Goal: Task Accomplishment & Management: Manage account settings

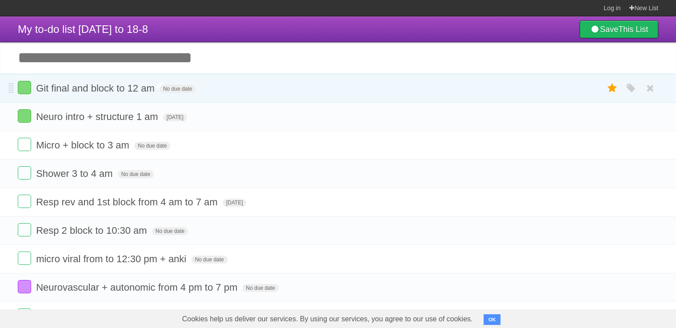
click at [91, 91] on span "Git final and block to 12 am" at bounding box center [96, 88] width 121 height 11
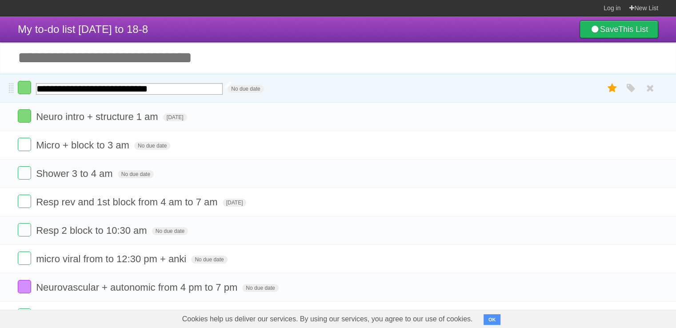
click at [142, 86] on input "**********" at bounding box center [129, 89] width 187 height 12
click at [164, 87] on input "**********" at bounding box center [129, 89] width 187 height 12
click at [629, 144] on icon "button" at bounding box center [631, 146] width 12 height 12
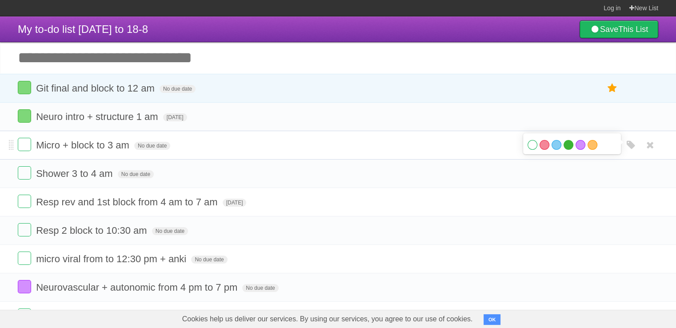
click at [567, 143] on label "Green" at bounding box center [568, 145] width 10 height 10
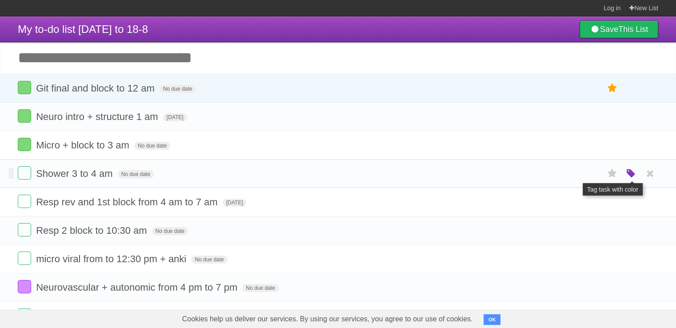
click at [627, 173] on icon "button" at bounding box center [631, 174] width 12 height 12
click at [567, 172] on label "Green" at bounding box center [568, 173] width 10 height 10
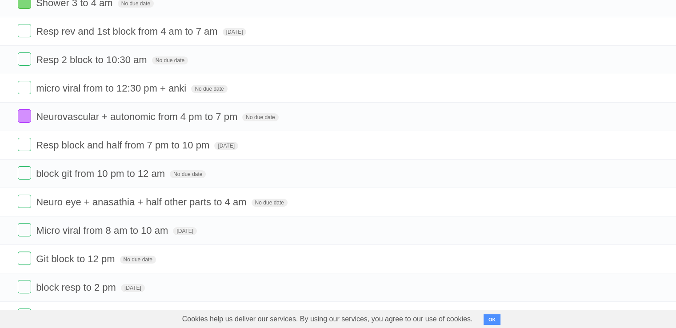
scroll to position [165, 0]
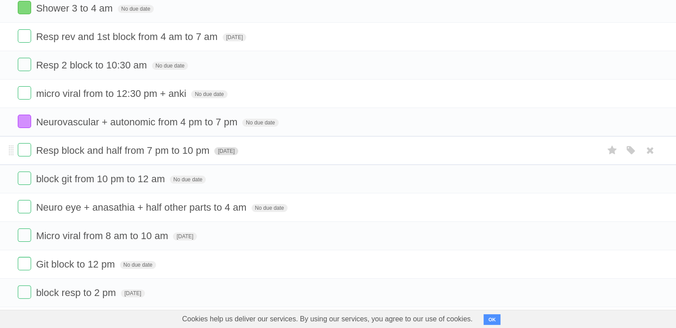
click at [238, 153] on span "[DATE]" at bounding box center [226, 151] width 24 height 8
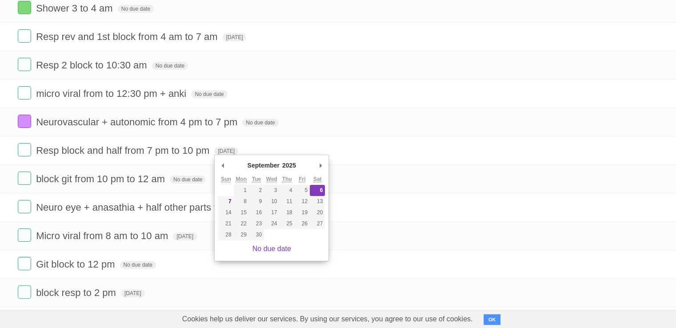
click at [283, 243] on div "No due date" at bounding box center [271, 248] width 107 height 17
click at [275, 249] on link "No due date" at bounding box center [271, 249] width 39 height 8
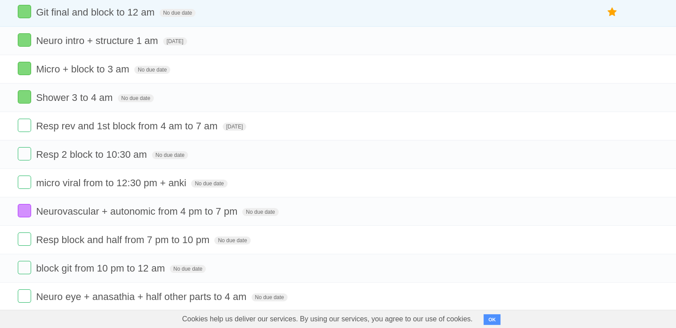
scroll to position [75, 0]
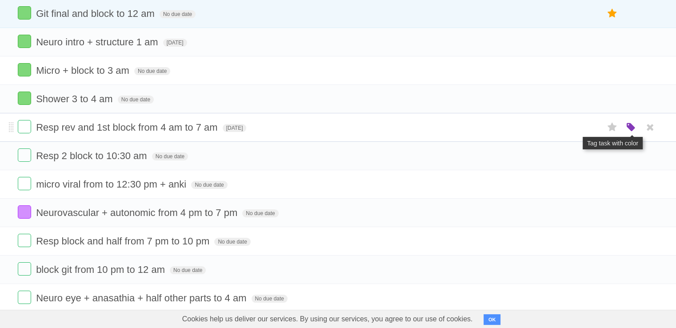
click at [631, 131] on icon "button" at bounding box center [631, 128] width 12 height 12
click at [634, 130] on icon "button" at bounding box center [631, 128] width 12 height 12
click at [565, 126] on label "Green" at bounding box center [568, 127] width 10 height 10
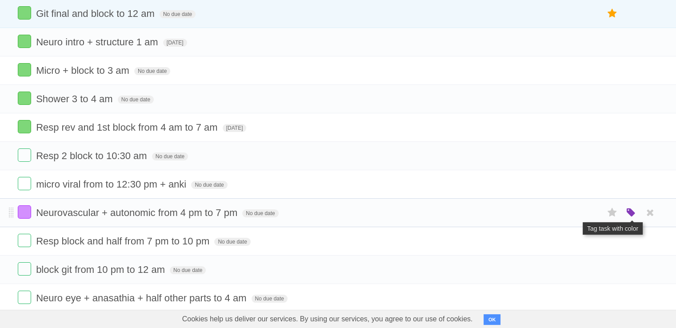
click at [626, 208] on icon "button" at bounding box center [631, 213] width 12 height 12
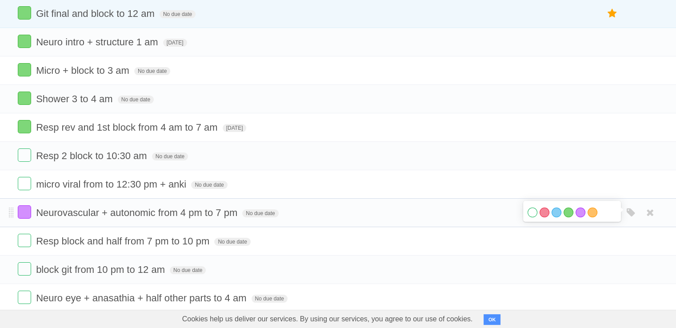
click at [531, 213] on label "White" at bounding box center [532, 213] width 10 height 10
click at [626, 295] on icon "button" at bounding box center [631, 298] width 12 height 12
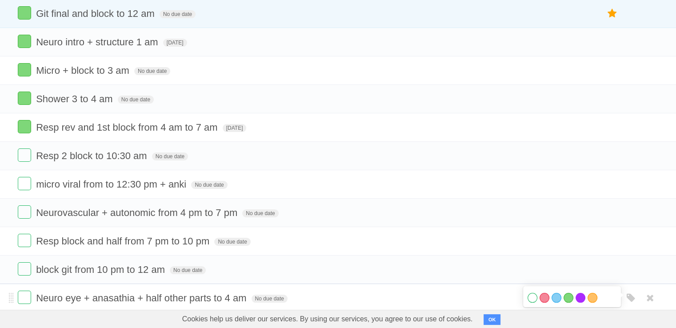
click at [578, 297] on label "Purple" at bounding box center [580, 298] width 10 height 10
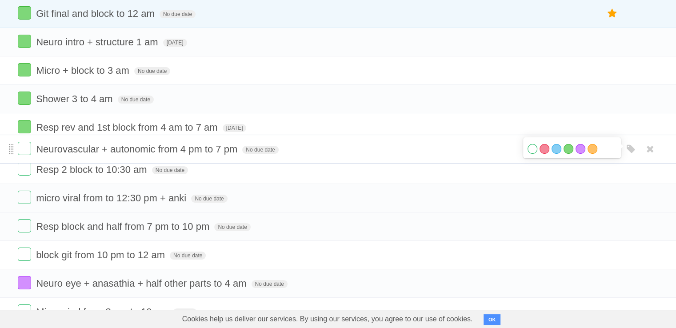
drag, startPoint x: 10, startPoint y: 213, endPoint x: 10, endPoint y: 150, distance: 63.1
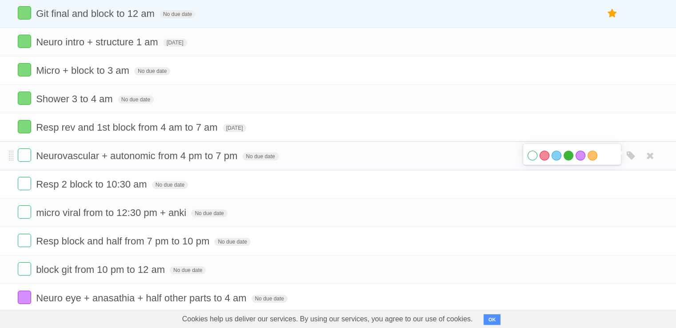
click at [565, 154] on label "Green" at bounding box center [568, 156] width 10 height 10
click at [565, 156] on label "Green" at bounding box center [568, 156] width 10 height 10
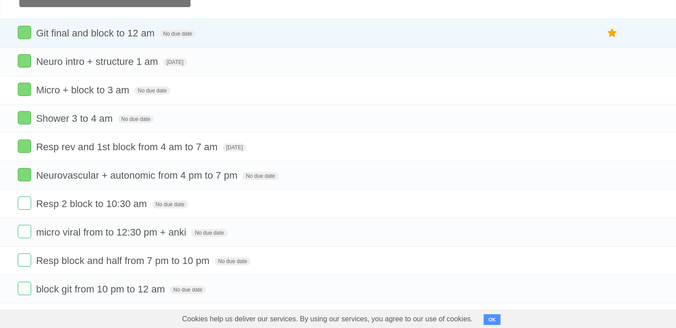
scroll to position [0, 0]
